Goal: Transaction & Acquisition: Purchase product/service

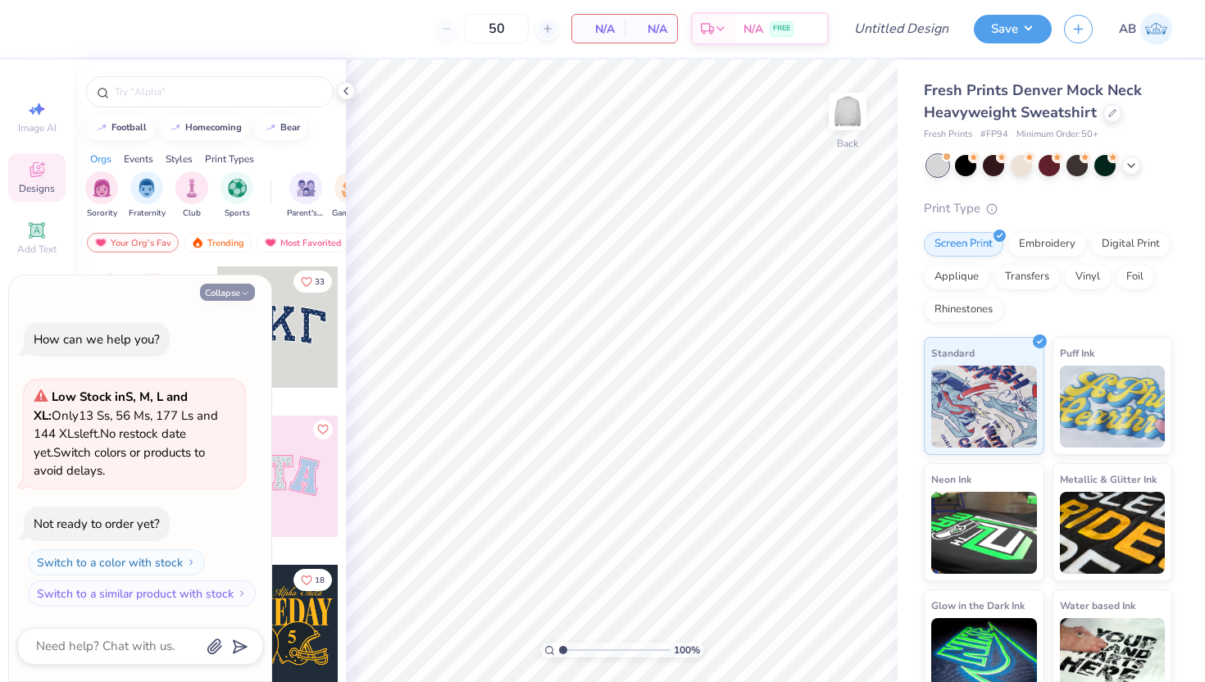
click at [245, 289] on icon "button" at bounding box center [245, 294] width 10 height 10
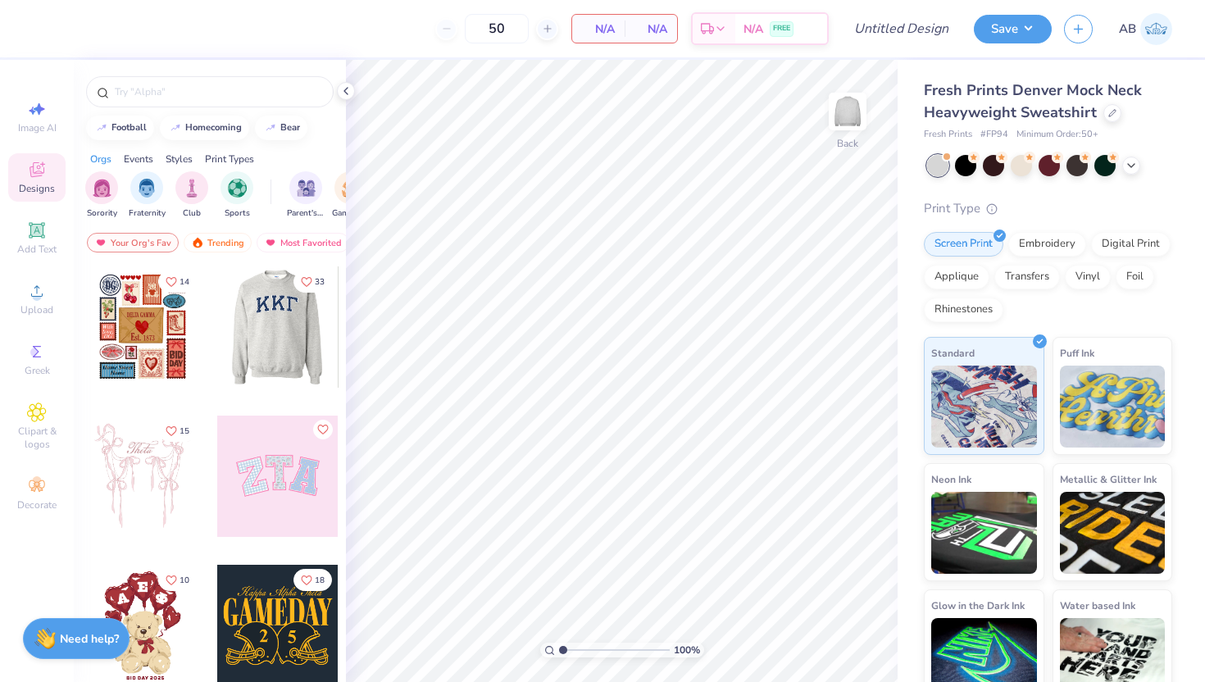
click at [157, 337] on div at bounding box center [142, 326] width 121 height 121
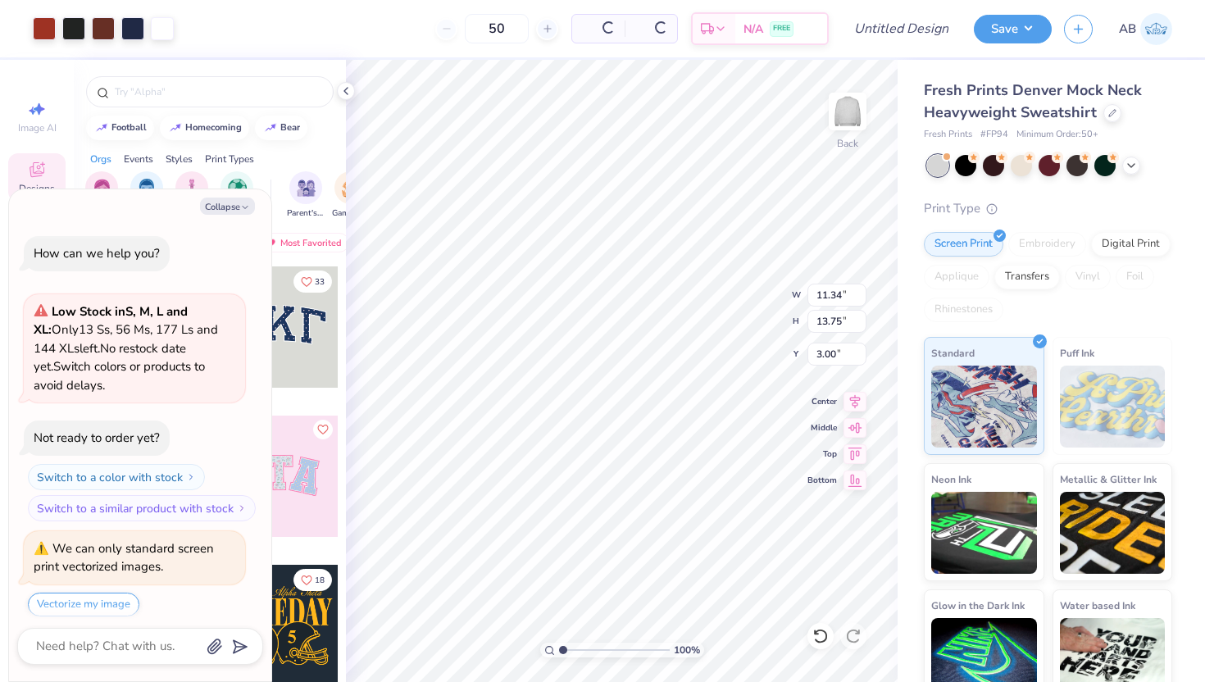
scroll to position [50, 0]
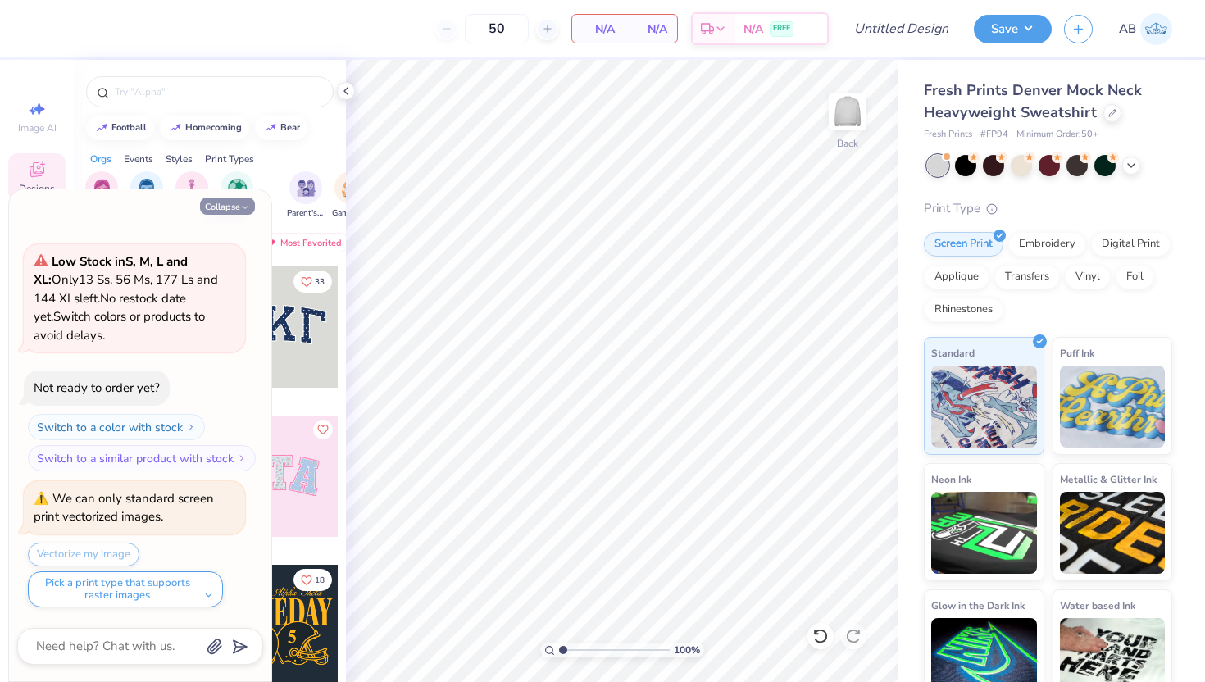
click at [229, 202] on button "Collapse" at bounding box center [227, 206] width 55 height 17
type textarea "x"
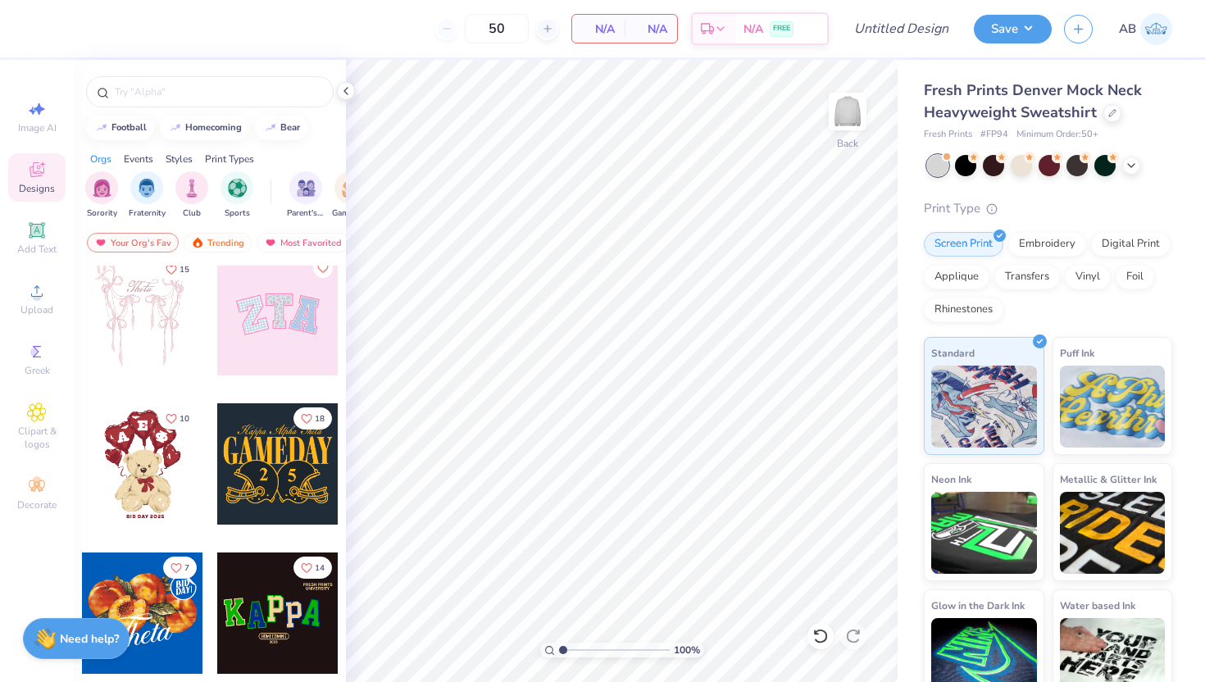
scroll to position [170, 0]
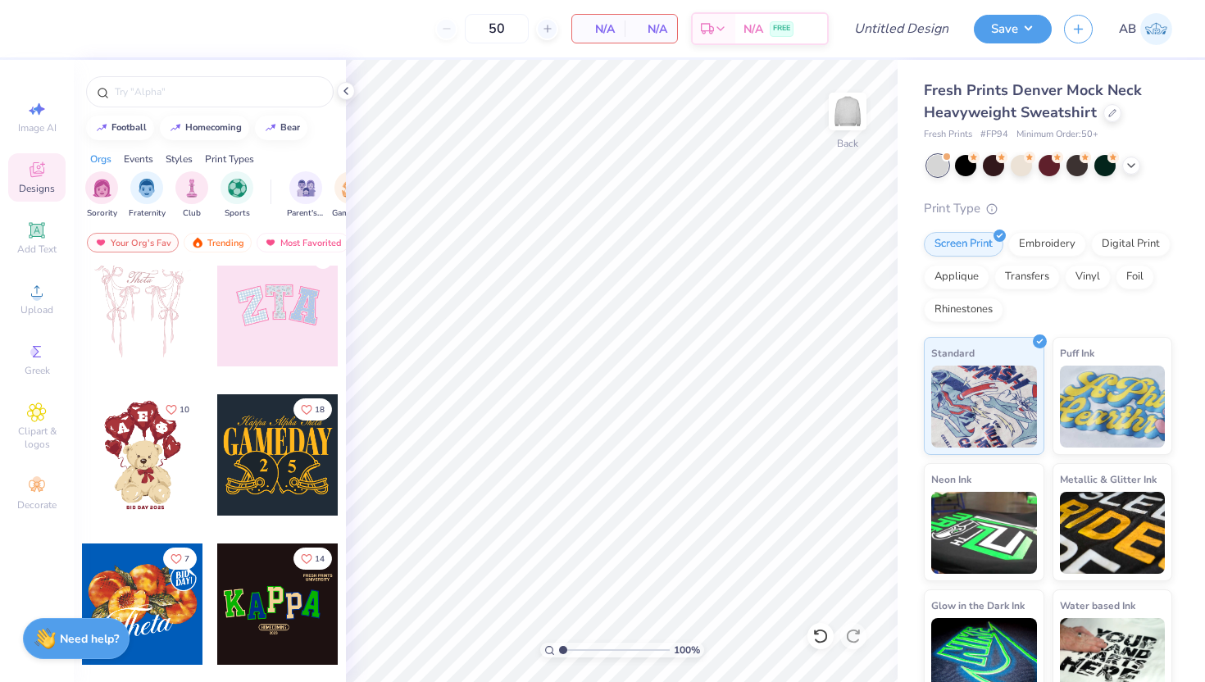
click at [170, 327] on div at bounding box center [142, 305] width 121 height 121
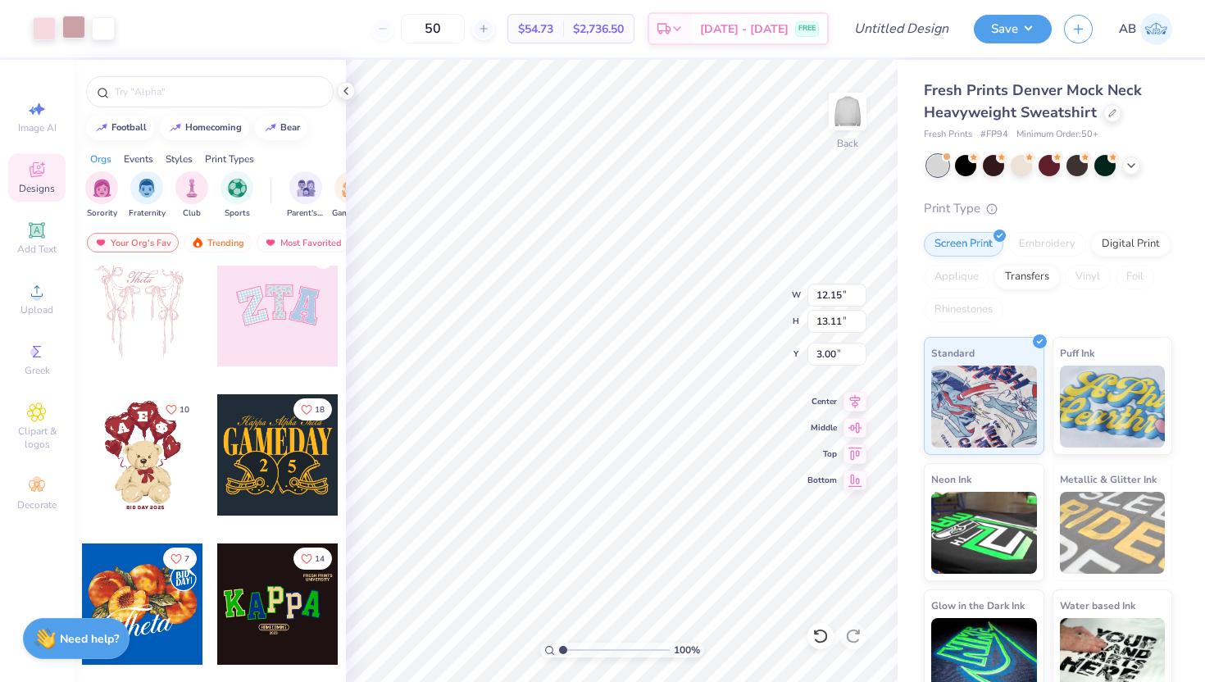
click at [80, 34] on div at bounding box center [73, 27] width 23 height 23
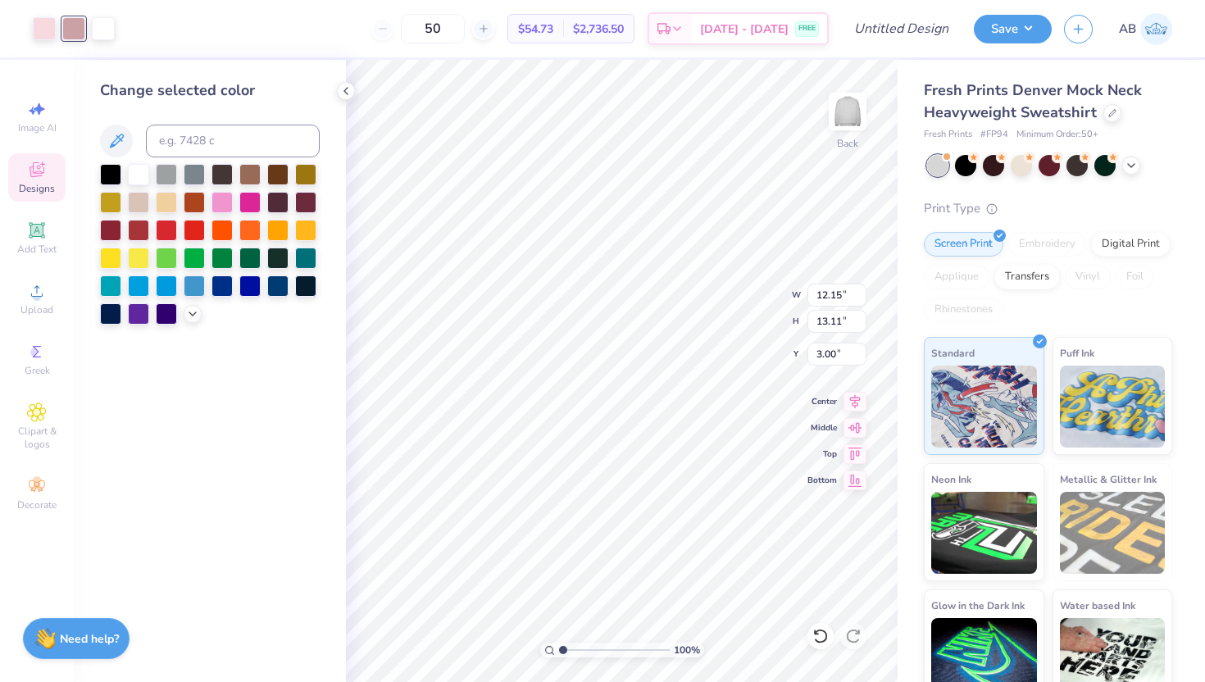
click at [138, 168] on div at bounding box center [138, 174] width 21 height 21
click at [46, 30] on div at bounding box center [44, 27] width 23 height 23
click at [141, 170] on div at bounding box center [138, 172] width 21 height 21
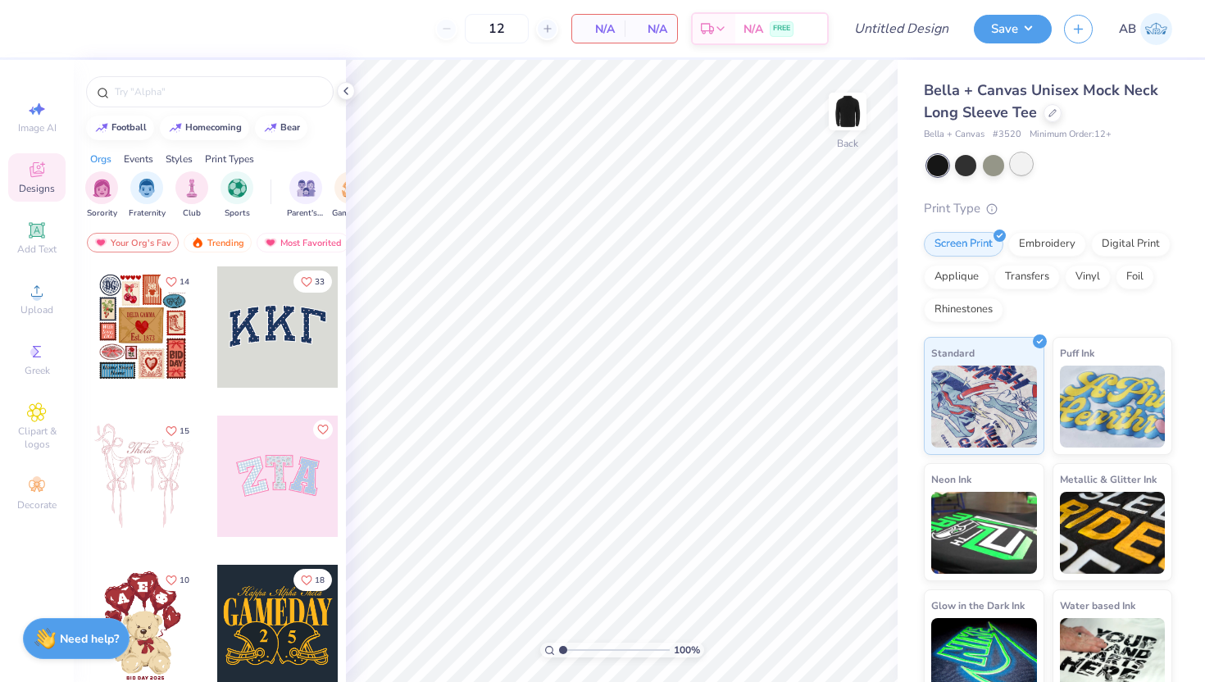
click at [1029, 164] on div at bounding box center [1021, 163] width 21 height 21
click at [1001, 166] on div at bounding box center [993, 163] width 21 height 21
click at [1019, 163] on div at bounding box center [1021, 163] width 21 height 21
click at [143, 339] on div at bounding box center [142, 326] width 121 height 121
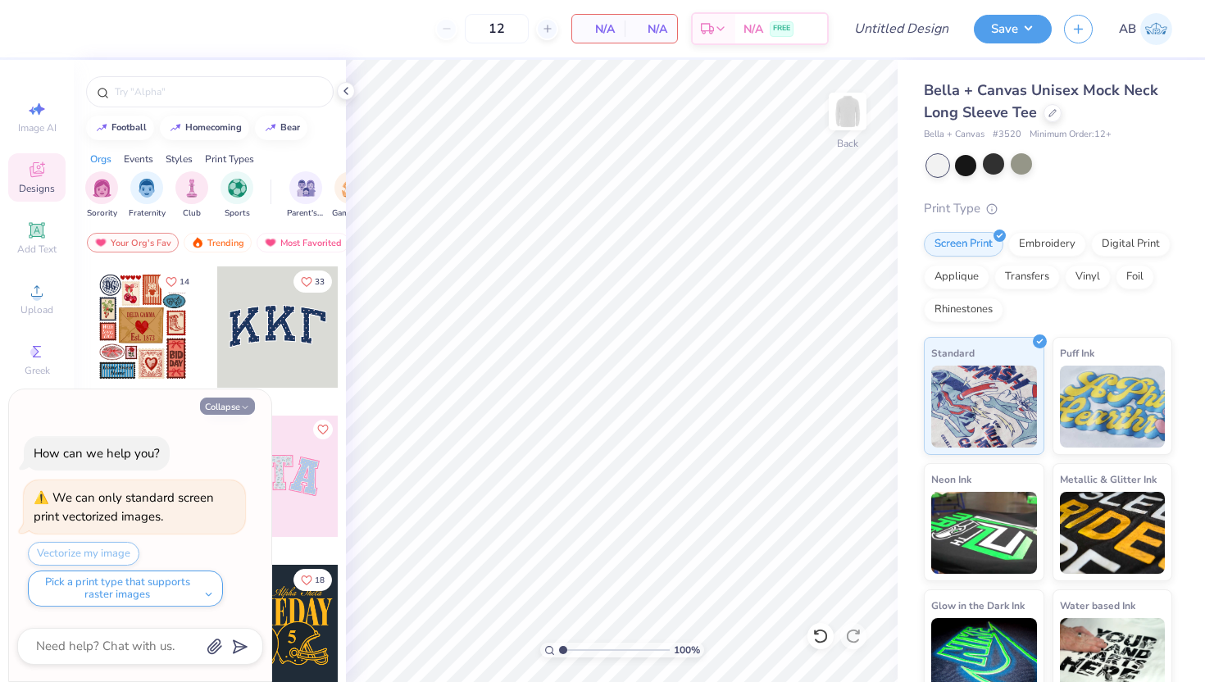
click at [230, 407] on button "Collapse" at bounding box center [227, 406] width 55 height 17
type textarea "x"
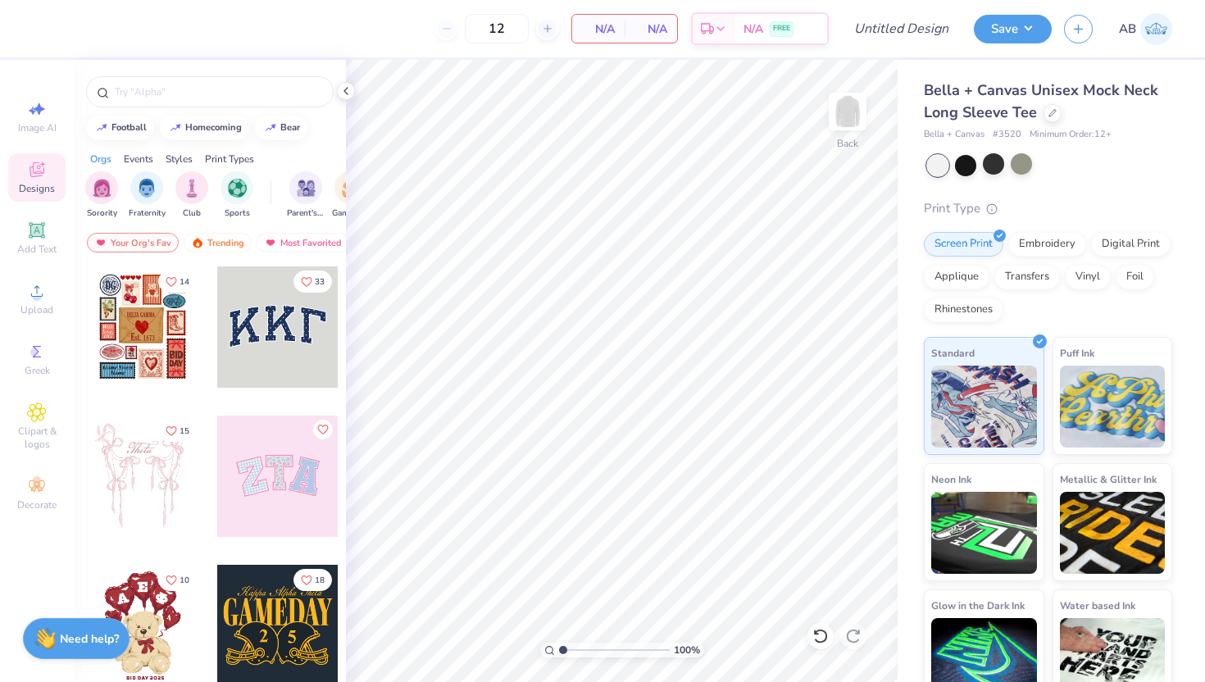
click at [163, 468] on div at bounding box center [142, 476] width 121 height 121
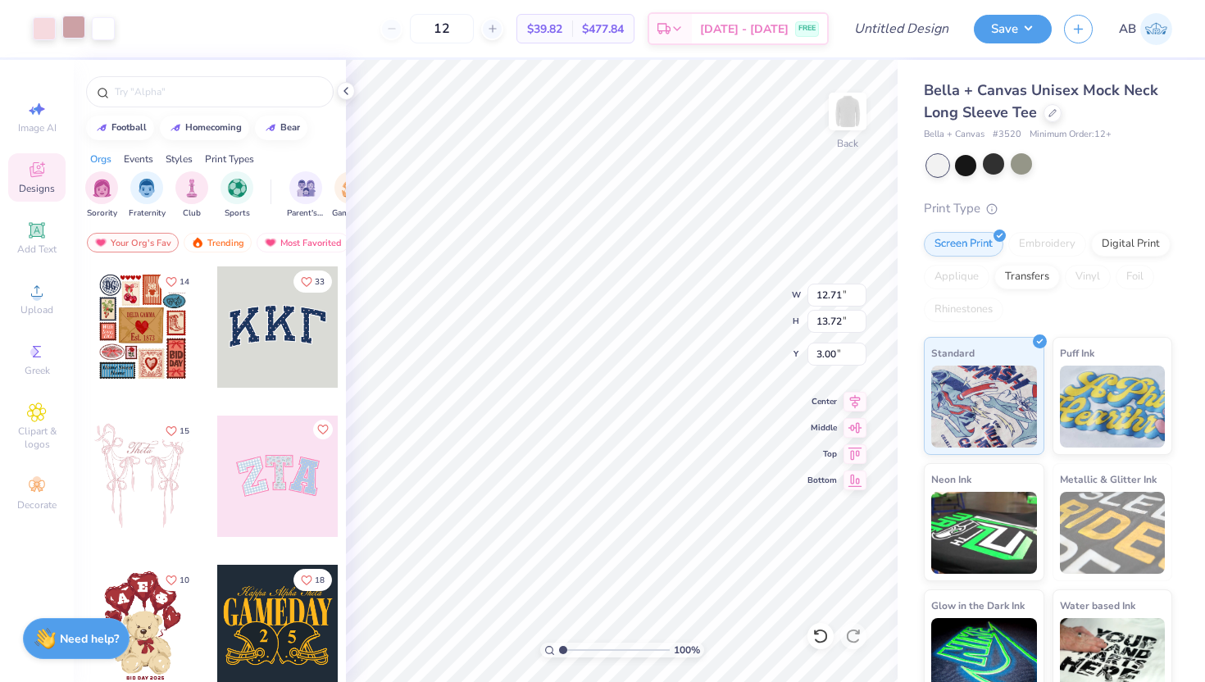
click at [72, 33] on div at bounding box center [73, 27] width 23 height 23
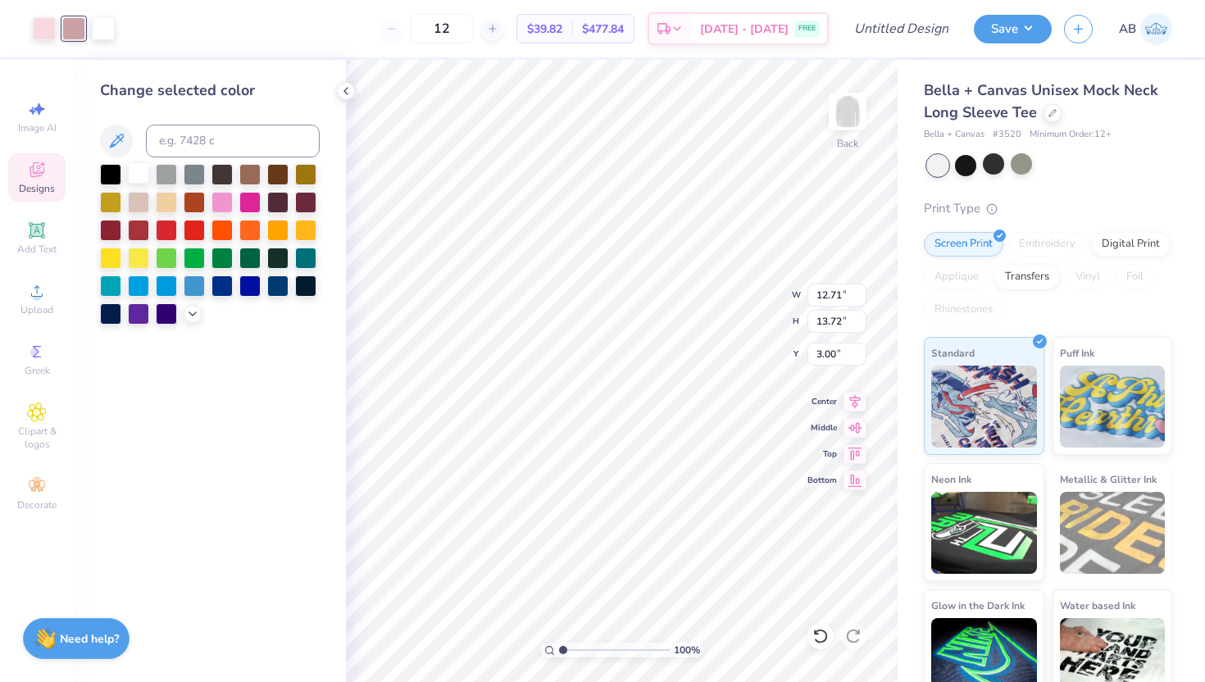
click at [135, 170] on div at bounding box center [138, 172] width 21 height 21
click at [47, 27] on div at bounding box center [44, 27] width 23 height 23
click at [135, 172] on div at bounding box center [138, 172] width 21 height 21
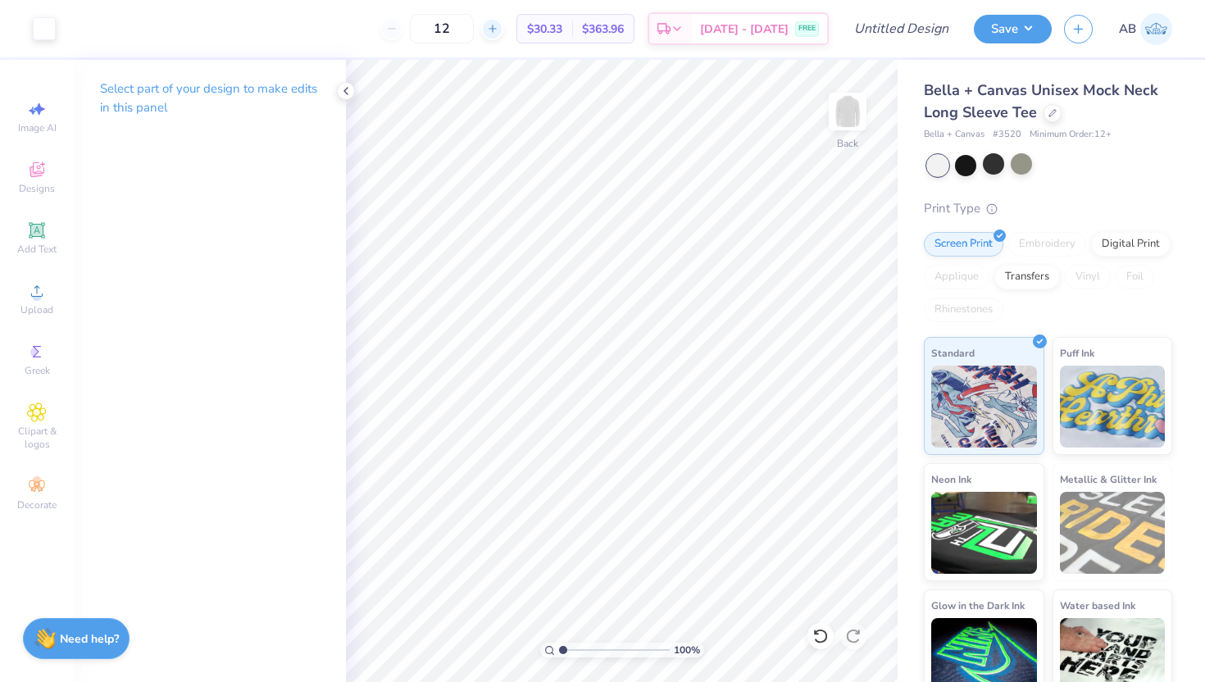
click at [498, 30] on icon at bounding box center [492, 28] width 11 height 11
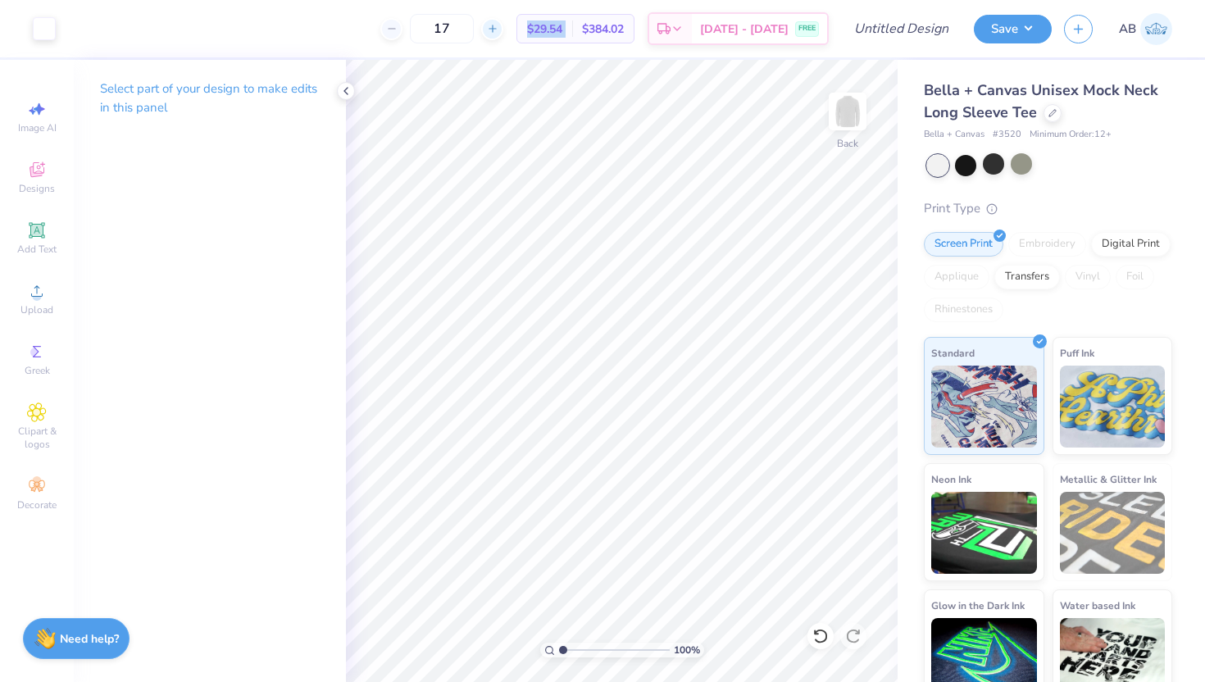
click at [498, 30] on icon at bounding box center [492, 28] width 11 height 11
type input "21"
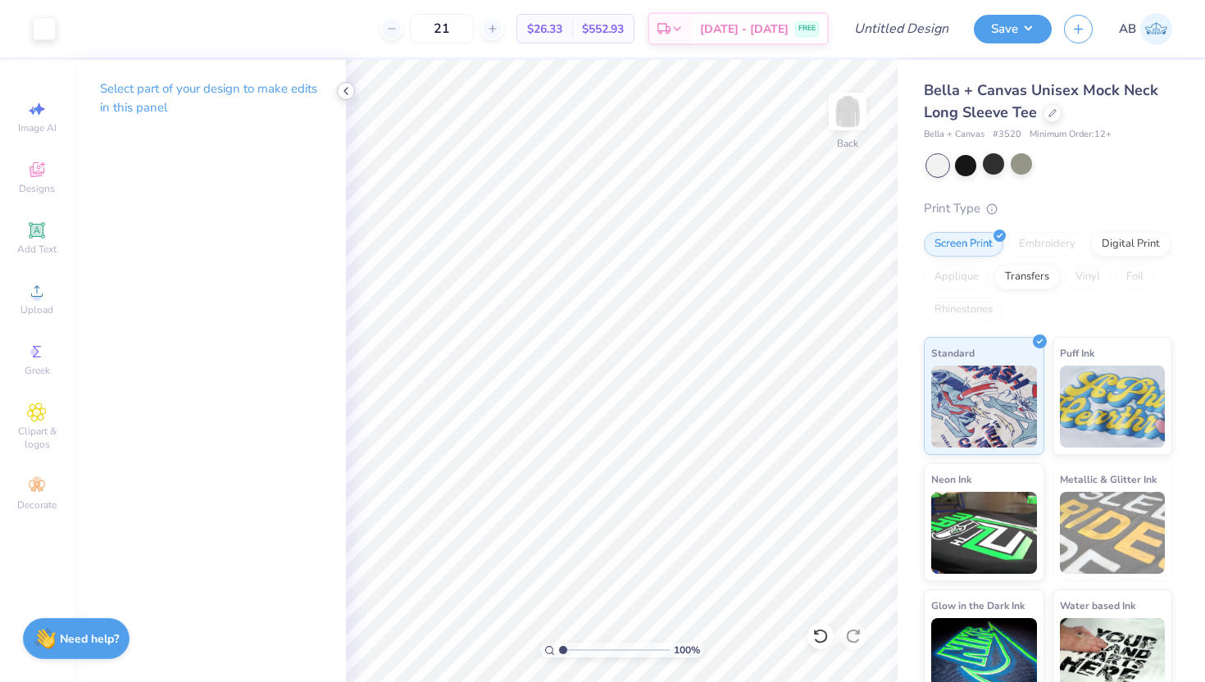
click at [350, 87] on icon at bounding box center [345, 90] width 13 height 13
